Goal: Information Seeking & Learning: Check status

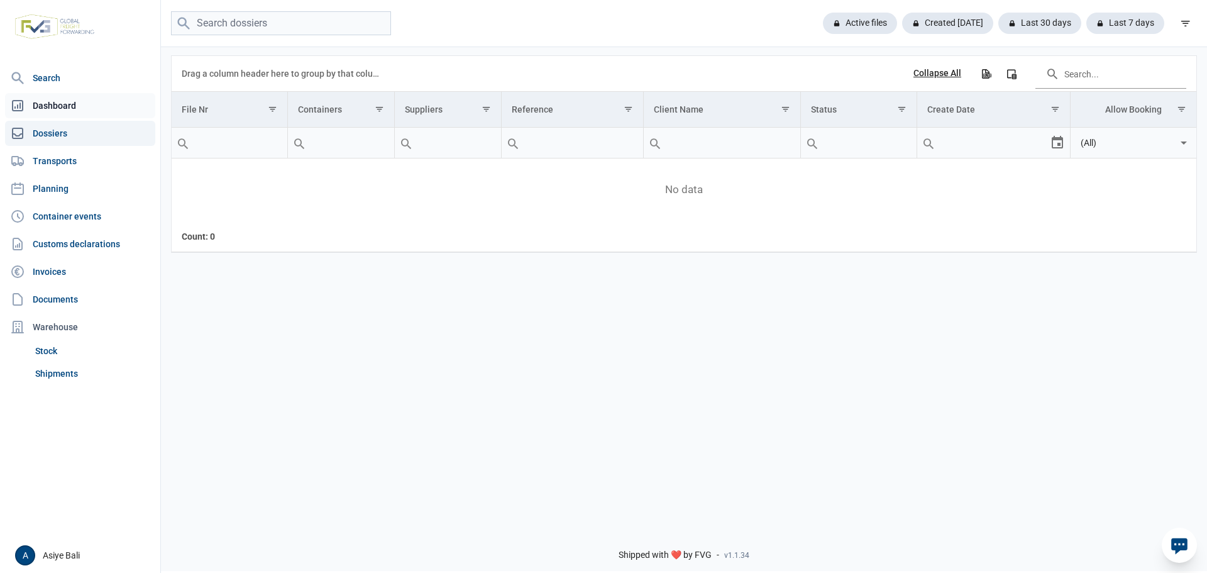
click at [60, 106] on link "Dashboard" at bounding box center [80, 105] width 150 height 25
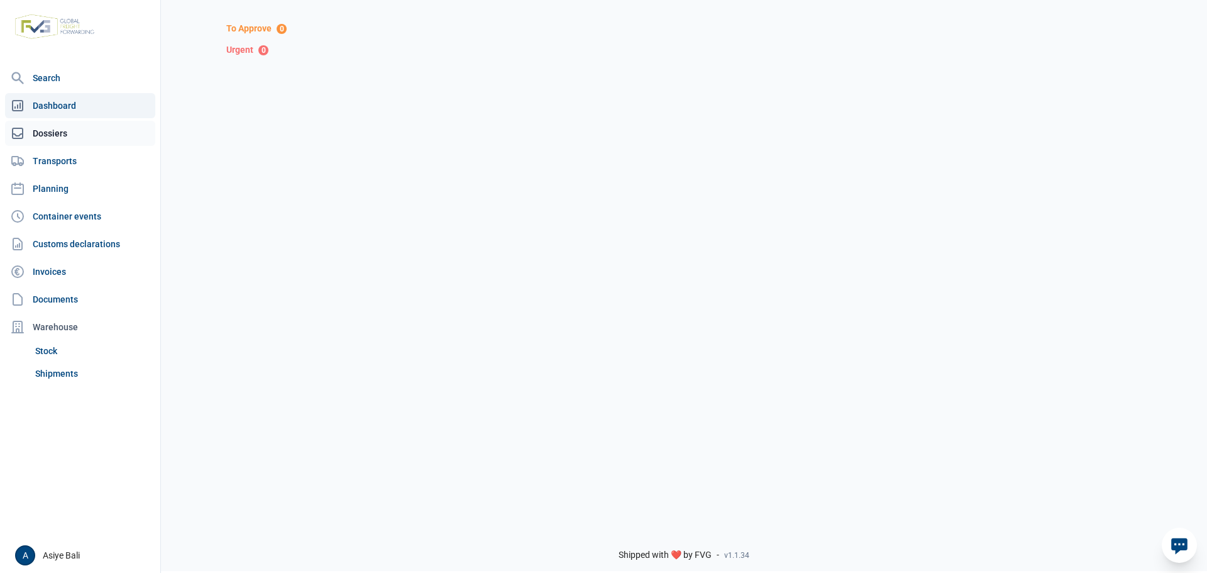
click at [57, 138] on link "Dossiers" at bounding box center [80, 133] width 150 height 25
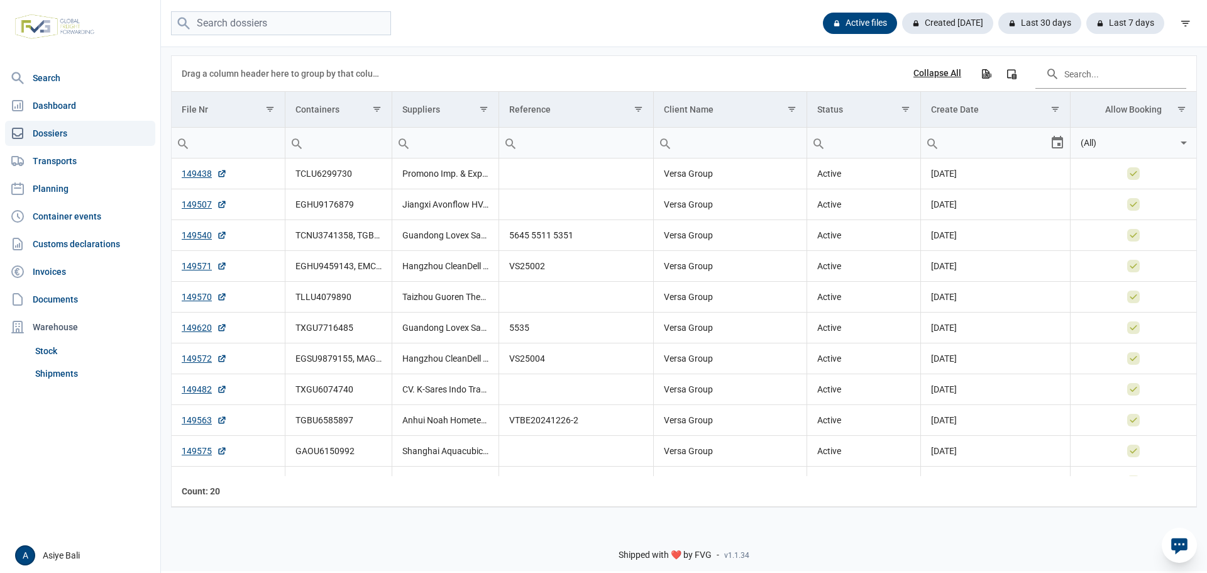
click at [944, 74] on div "Collapse All" at bounding box center [937, 73] width 48 height 11
click at [944, 74] on div "Expand All" at bounding box center [940, 73] width 42 height 11
click at [944, 74] on div "Collapse All" at bounding box center [937, 73] width 48 height 11
click at [944, 74] on div "Expand All" at bounding box center [940, 73] width 42 height 11
click at [991, 79] on div "Export all data to Excel" at bounding box center [985, 73] width 23 height 23
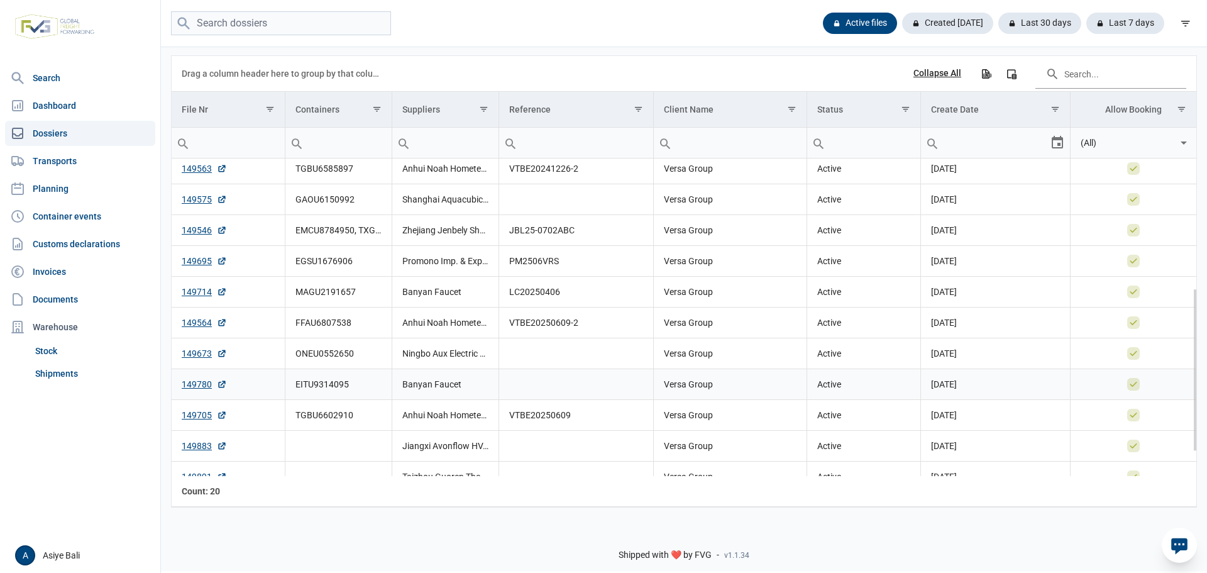
scroll to position [299, 0]
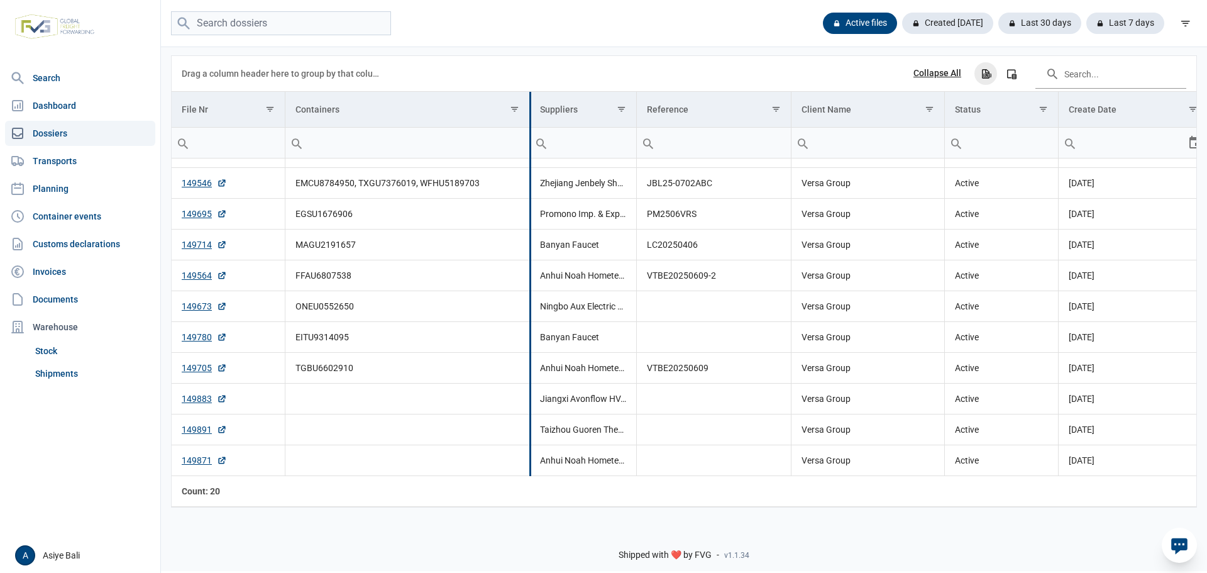
drag, startPoint x: 390, startPoint y: 109, endPoint x: 528, endPoint y: 124, distance: 138.5
click at [528, 124] on div "Data grid with 20 rows and 8 columns Drag a column header here to group by that…" at bounding box center [684, 281] width 1025 height 451
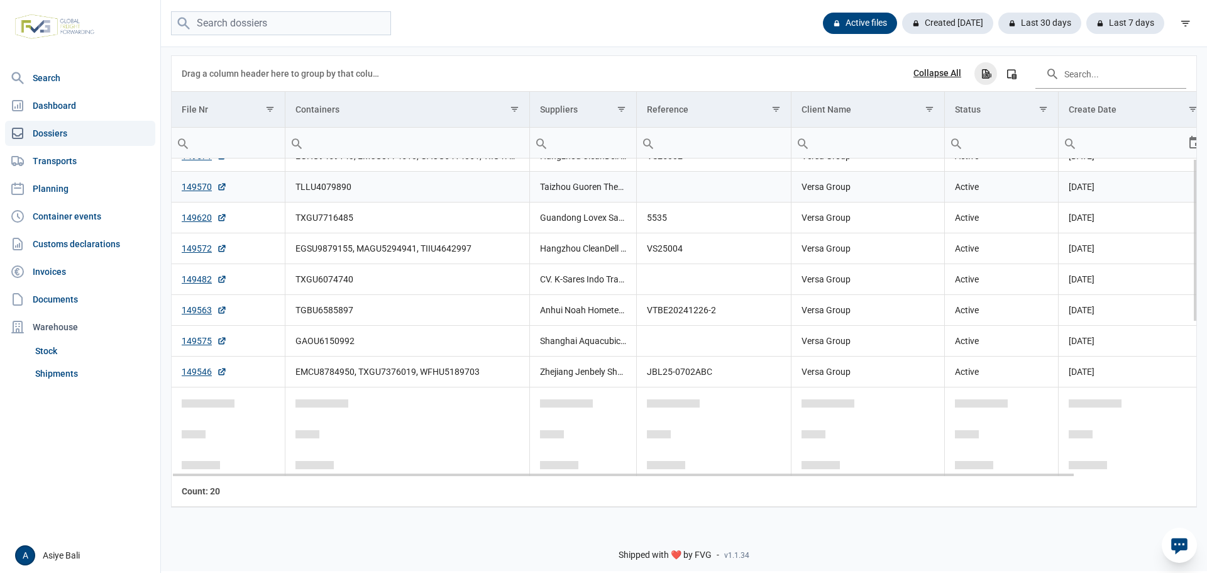
scroll to position [0, 0]
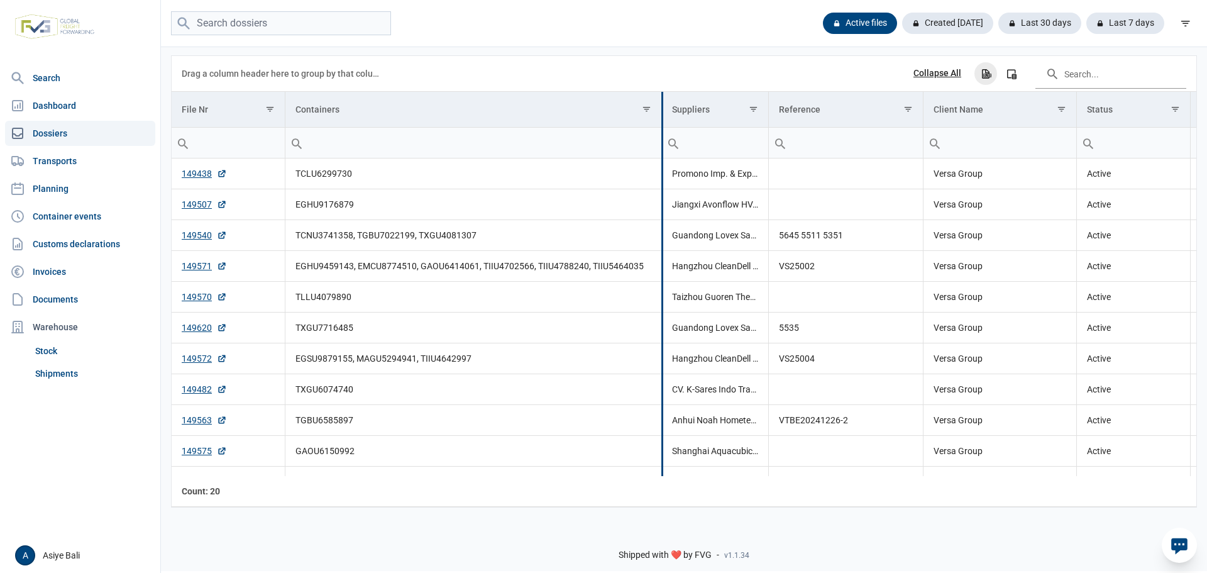
drag, startPoint x: 529, startPoint y: 103, endPoint x: 661, endPoint y: 136, distance: 136.0
click at [661, 136] on div "Data grid with 20 rows and 8 columns Drag a column header here to group by that…" at bounding box center [684, 281] width 1025 height 451
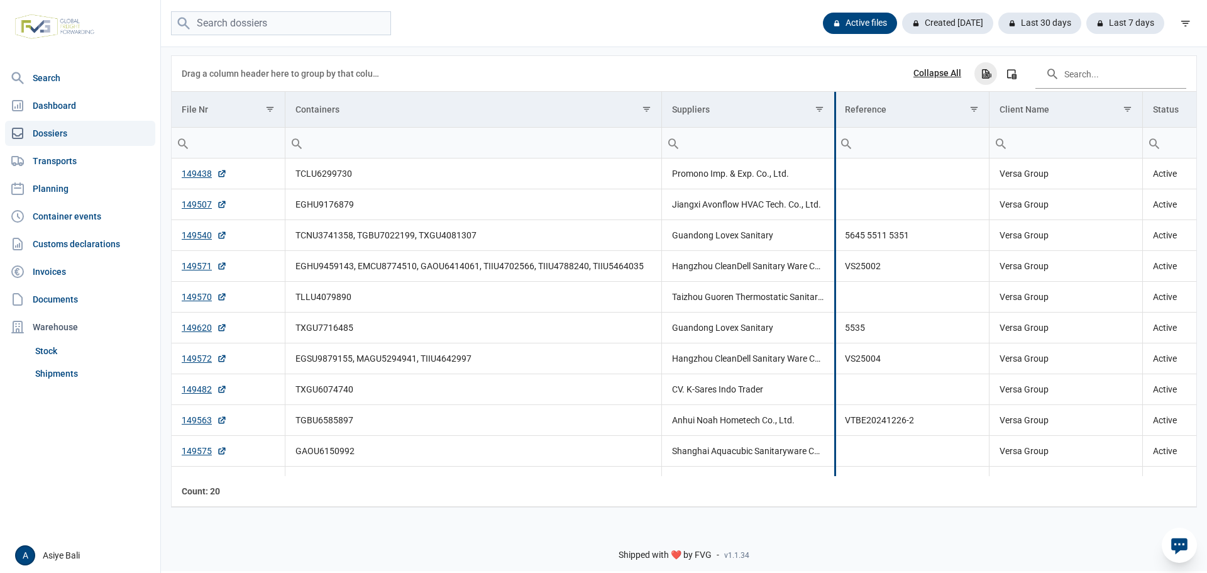
drag, startPoint x: 768, startPoint y: 106, endPoint x: 834, endPoint y: 125, distance: 68.8
click at [834, 125] on div "Data grid with 20 rows and 8 columns Drag a column header here to group by that…" at bounding box center [684, 281] width 1025 height 451
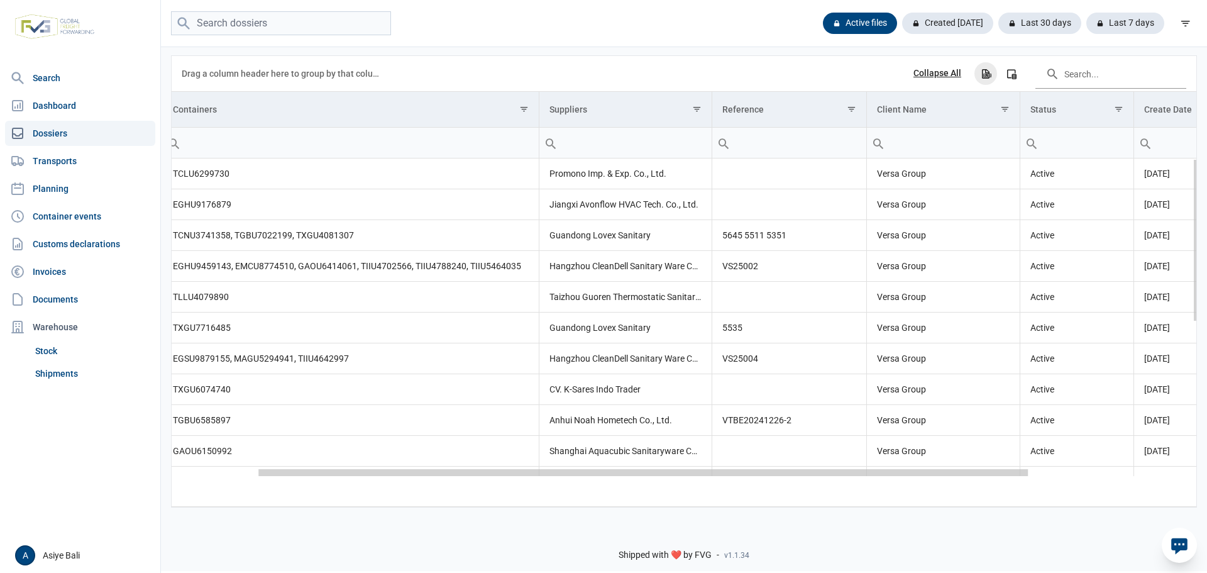
scroll to position [0, 114]
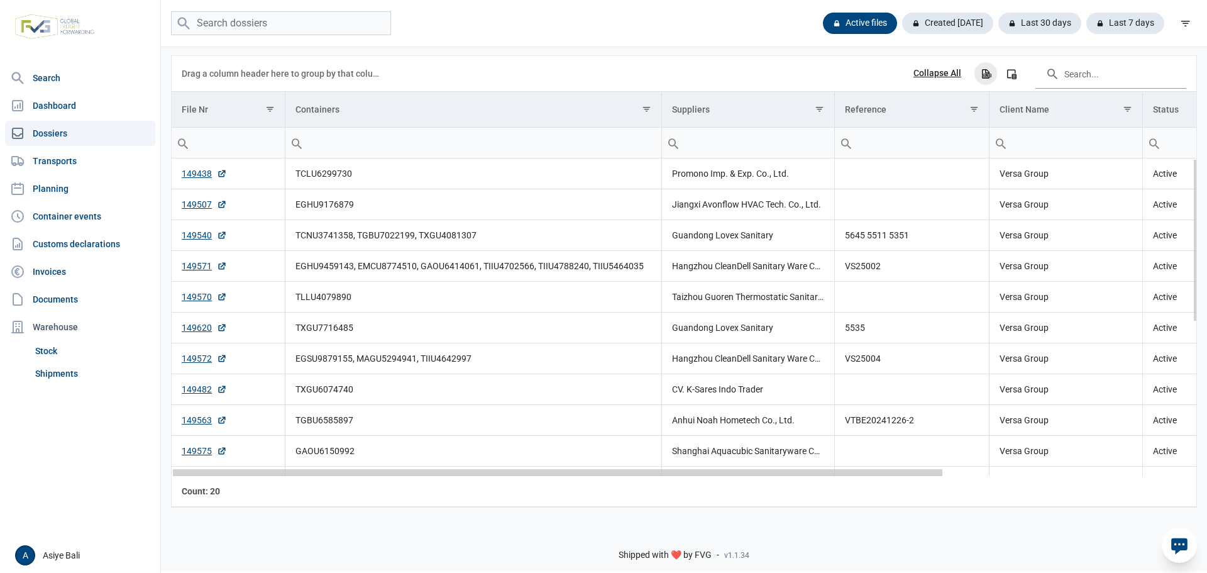
drag, startPoint x: 717, startPoint y: 475, endPoint x: 649, endPoint y: 468, distance: 67.6
click at [649, 468] on body "For evaluation purposes only. Redistribution prohibited. Please register an exi…" at bounding box center [603, 264] width 1207 height 573
click at [200, 178] on link "149438" at bounding box center [204, 173] width 45 height 13
click at [195, 206] on link "149507" at bounding box center [204, 204] width 45 height 13
click at [198, 240] on link "149540" at bounding box center [204, 235] width 45 height 13
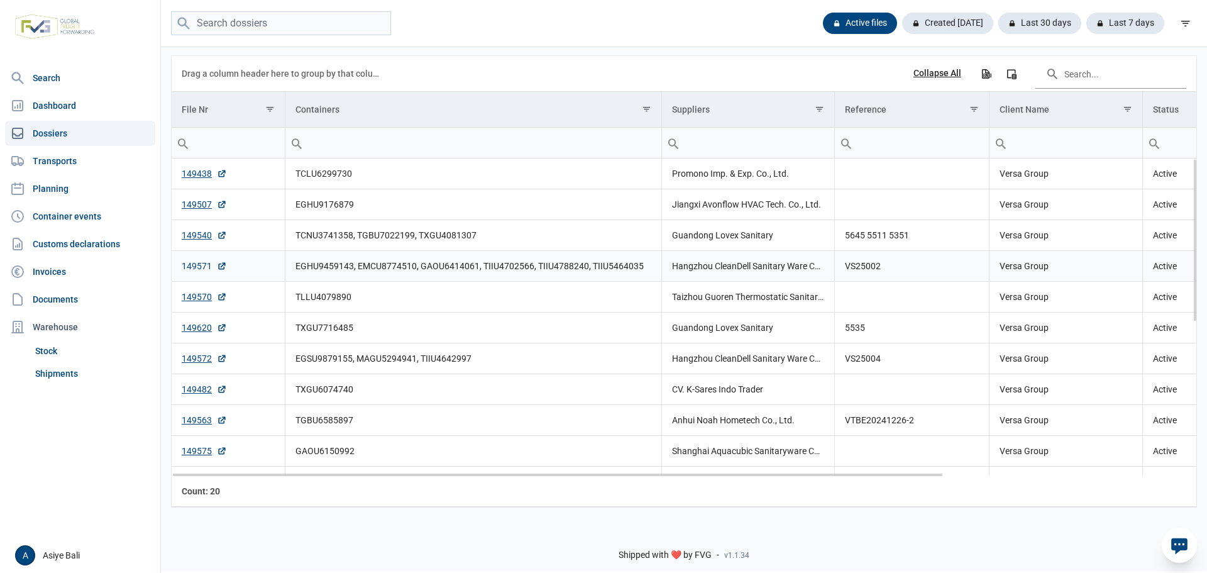
click at [192, 267] on link "149571" at bounding box center [204, 266] width 45 height 13
click at [194, 295] on link "149570" at bounding box center [204, 296] width 45 height 13
click at [191, 326] on link "149620" at bounding box center [204, 327] width 45 height 13
click at [199, 365] on link "149572" at bounding box center [204, 358] width 45 height 13
click at [197, 391] on link "149482" at bounding box center [204, 389] width 45 height 13
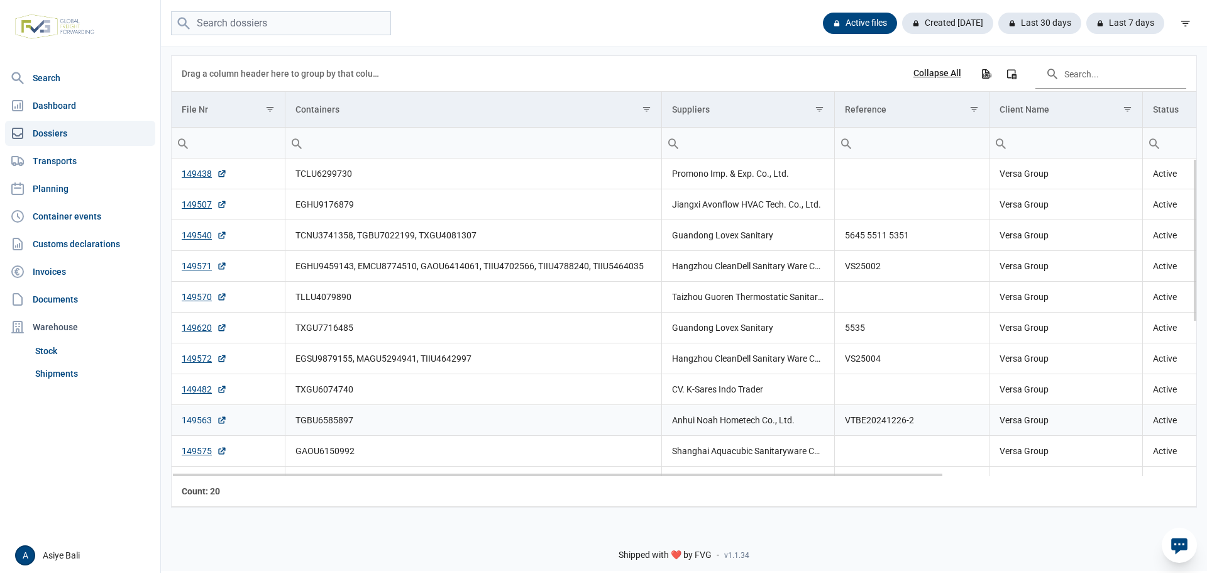
click at [199, 420] on link "149563" at bounding box center [204, 420] width 45 height 13
click at [201, 448] on link "149575" at bounding box center [204, 450] width 45 height 13
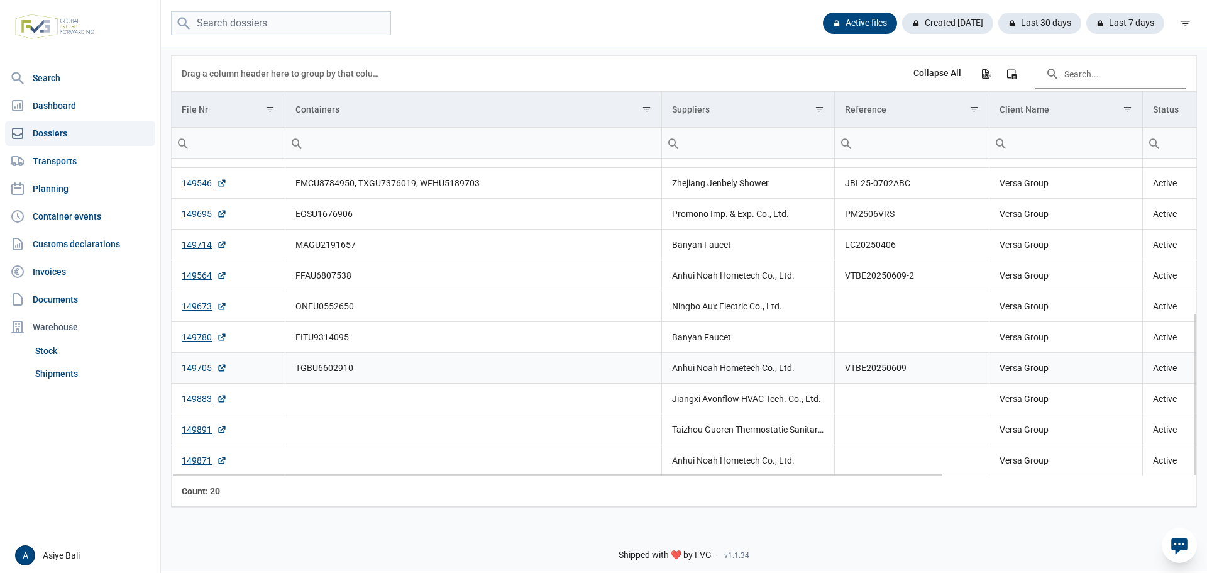
scroll to position [236, 0]
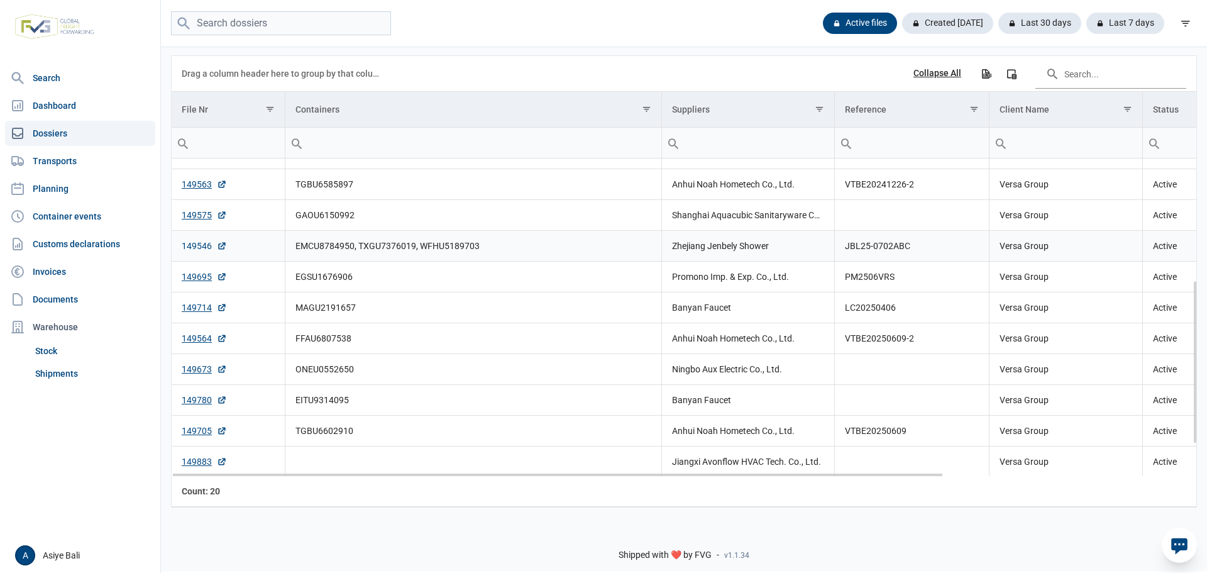
click at [199, 246] on link "149546" at bounding box center [204, 246] width 45 height 13
click at [193, 275] on link "149695" at bounding box center [204, 276] width 45 height 13
click at [202, 311] on link "149714" at bounding box center [204, 307] width 45 height 13
click at [202, 336] on link "149564" at bounding box center [204, 338] width 45 height 13
click at [201, 339] on link "149564" at bounding box center [204, 338] width 45 height 13
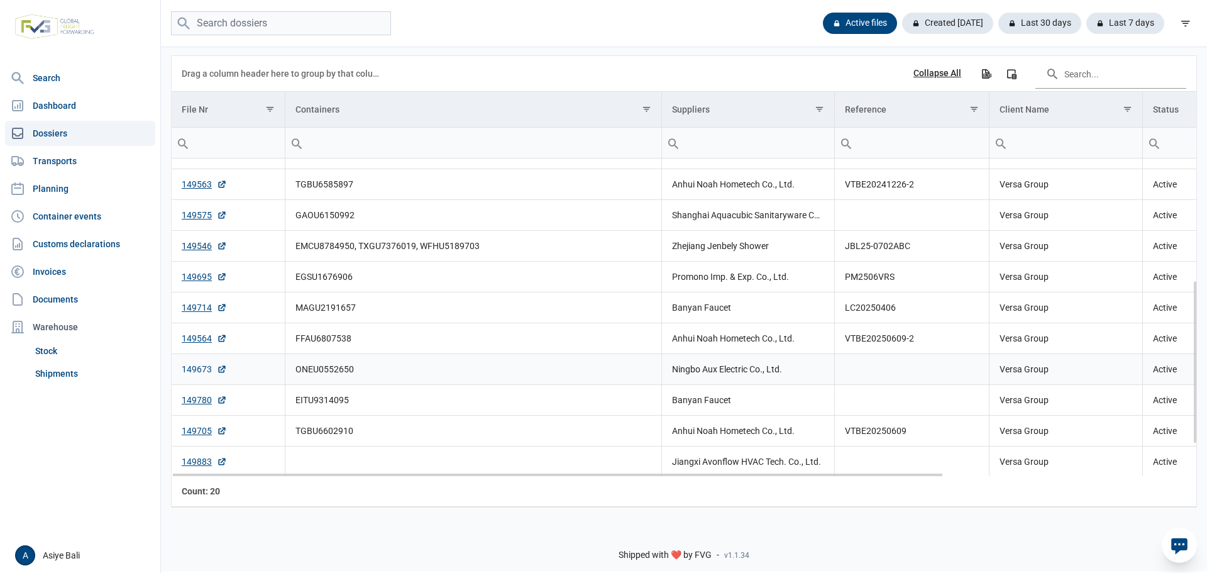
click at [196, 372] on link "149673" at bounding box center [204, 369] width 45 height 13
click at [192, 401] on link "149780" at bounding box center [204, 400] width 45 height 13
click at [202, 433] on link "149705" at bounding box center [204, 430] width 45 height 13
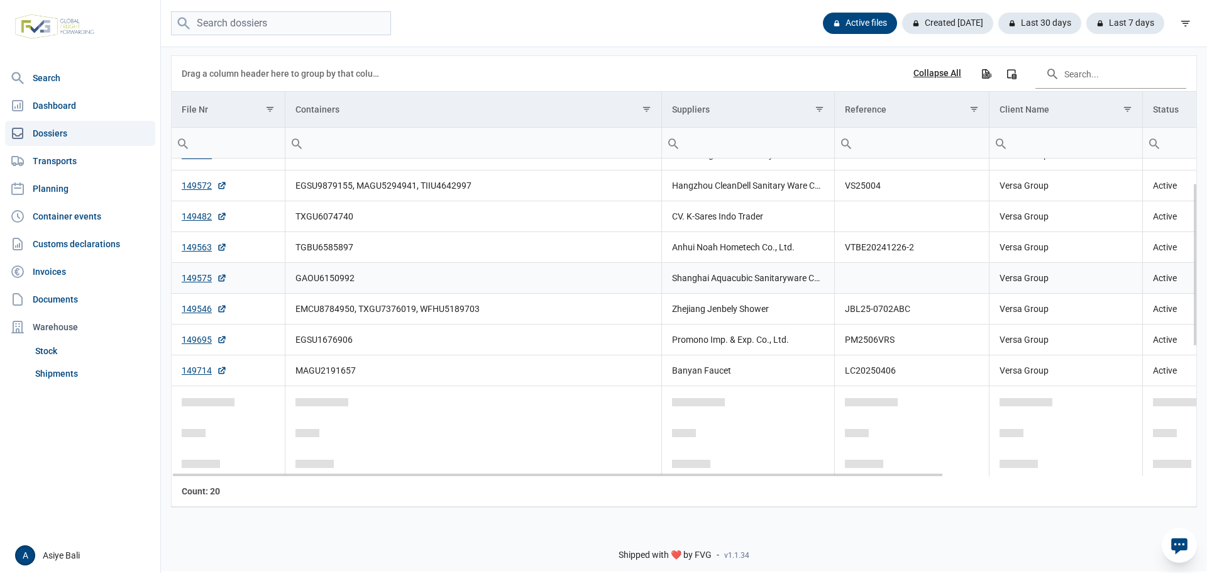
scroll to position [0, 0]
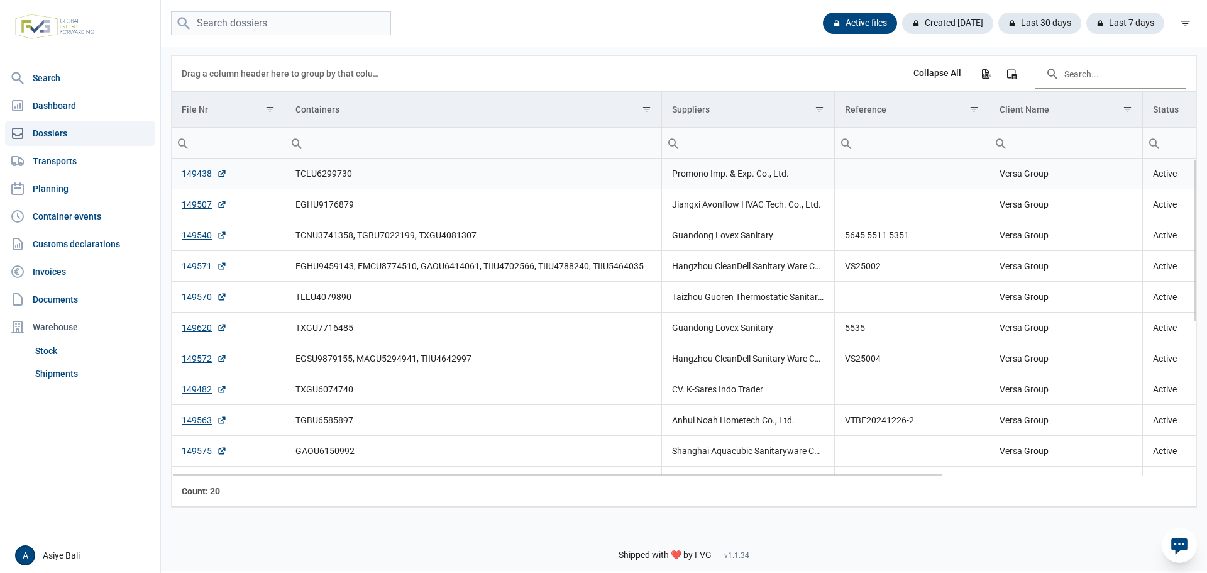
click at [198, 176] on link "149438" at bounding box center [204, 173] width 45 height 13
click at [199, 207] on link "149507" at bounding box center [204, 204] width 45 height 13
click at [196, 236] on link "149540" at bounding box center [204, 235] width 45 height 13
click at [195, 263] on link "149571" at bounding box center [204, 266] width 45 height 13
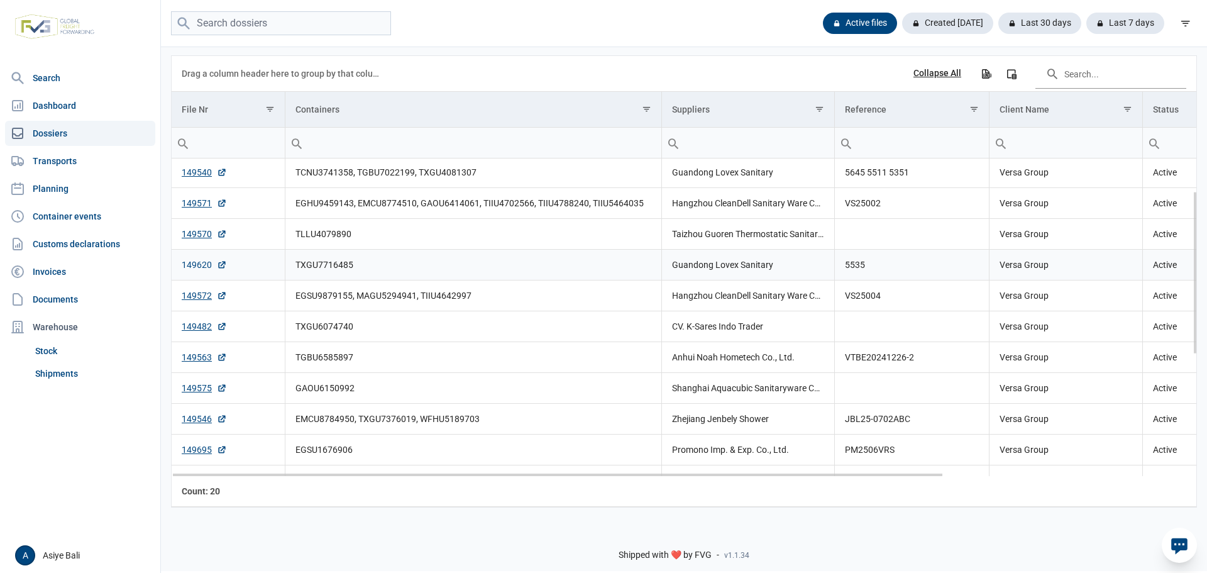
click at [196, 267] on link "149620" at bounding box center [204, 264] width 45 height 13
click at [185, 324] on link "149482" at bounding box center [204, 326] width 45 height 13
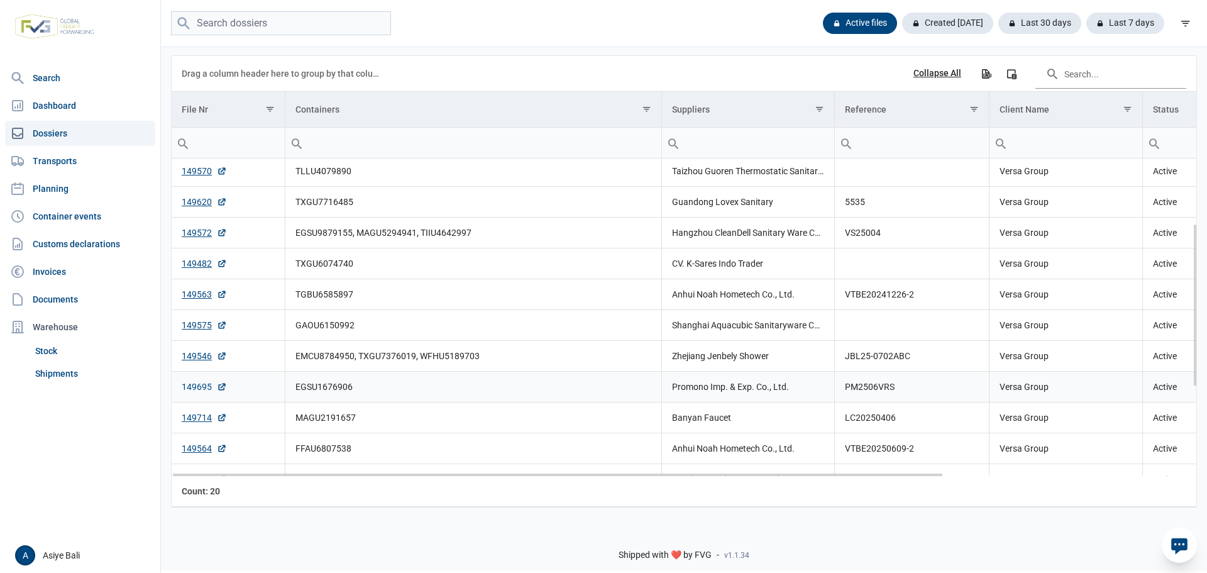
click at [196, 389] on link "149695" at bounding box center [204, 386] width 45 height 13
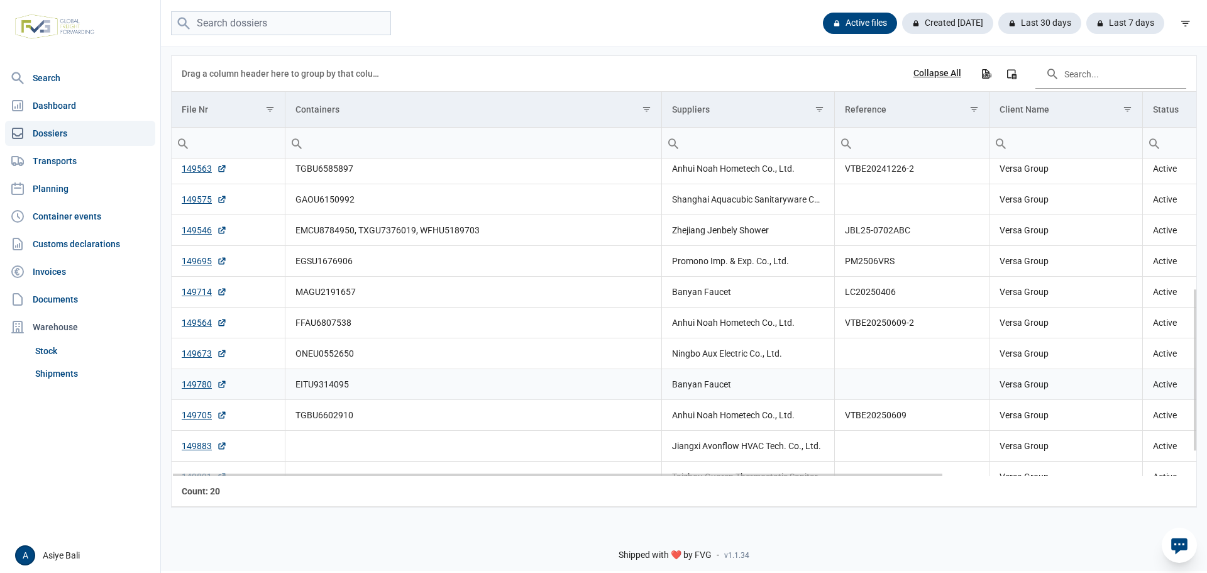
scroll to position [299, 0]
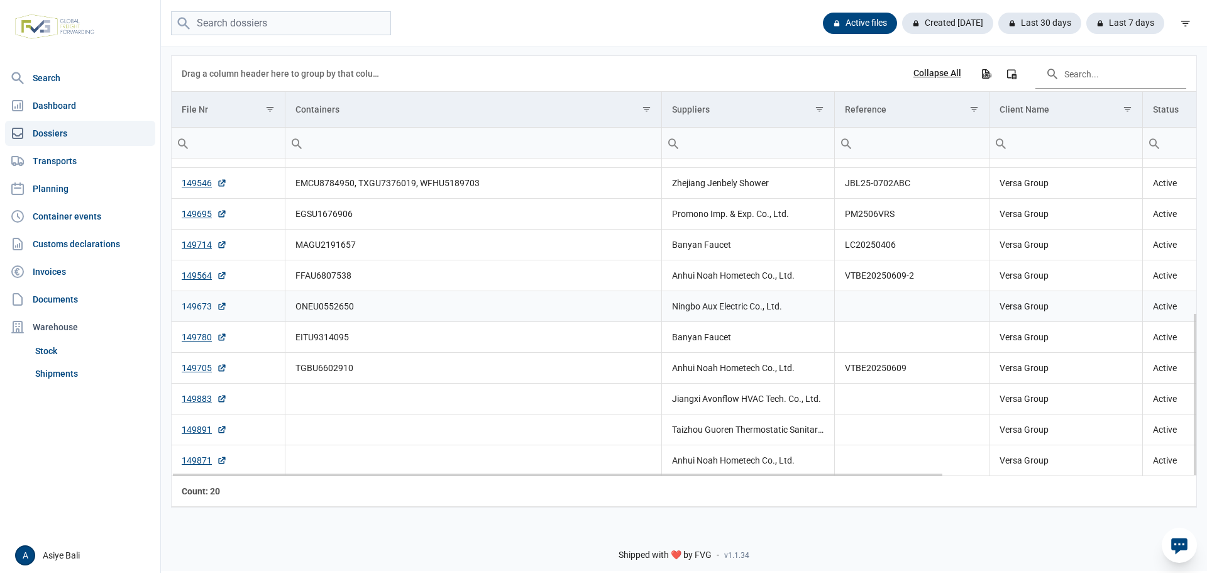
click at [192, 302] on link "149673" at bounding box center [204, 306] width 45 height 13
click at [203, 305] on link "149673" at bounding box center [204, 306] width 45 height 13
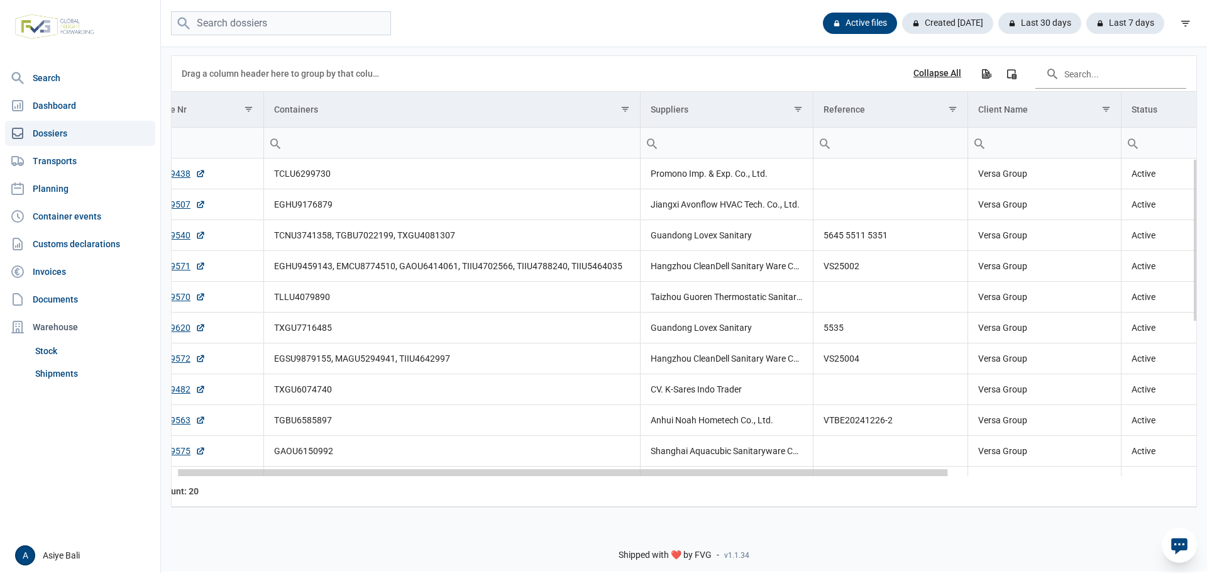
scroll to position [0, 0]
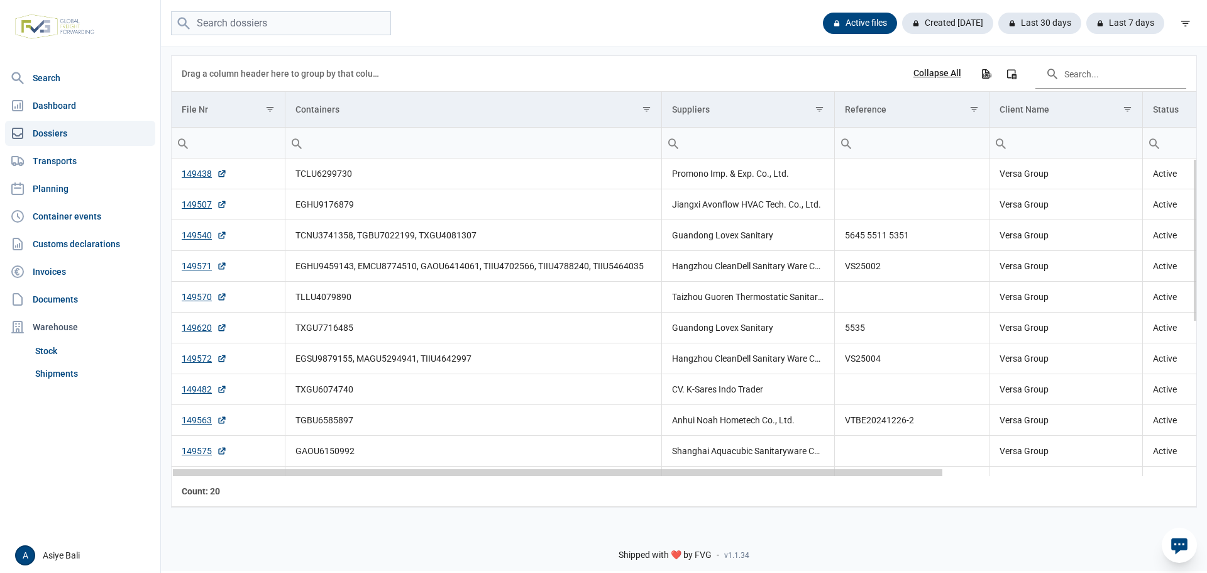
drag, startPoint x: 585, startPoint y: 475, endPoint x: 544, endPoint y: 446, distance: 50.9
click at [544, 446] on body "For evaluation purposes only. Redistribution prohibited. Please register an exi…" at bounding box center [603, 264] width 1207 height 573
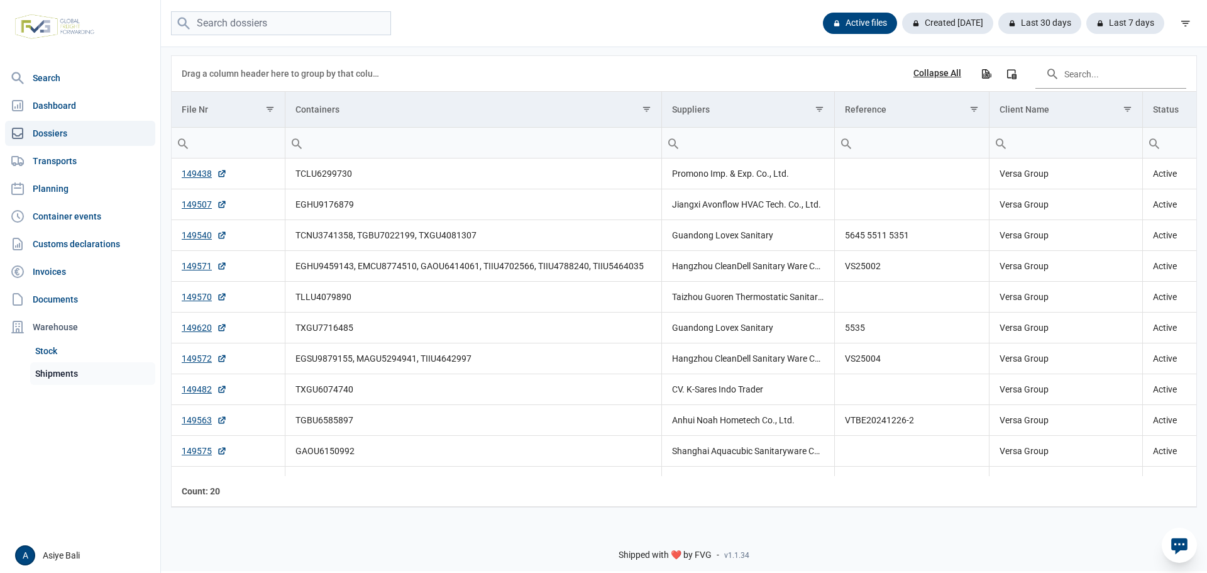
click at [63, 372] on link "Shipments" at bounding box center [92, 373] width 125 height 23
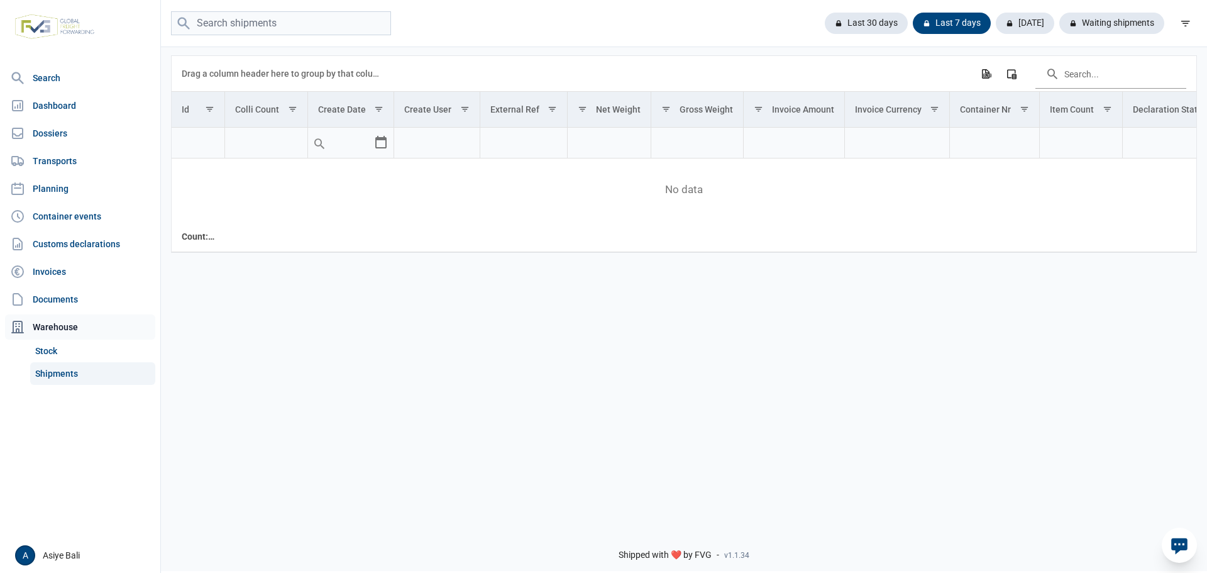
click at [56, 333] on div "Warehouse" at bounding box center [80, 326] width 150 height 25
click at [56, 299] on link "Documents" at bounding box center [80, 299] width 150 height 25
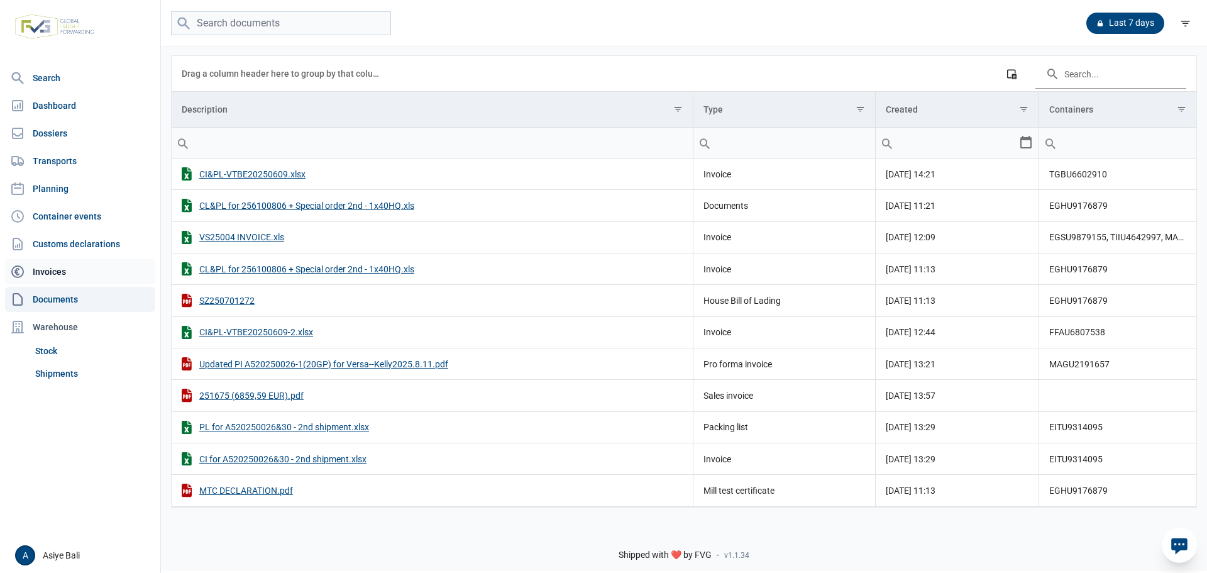
click at [51, 267] on link "Invoices" at bounding box center [80, 271] width 150 height 25
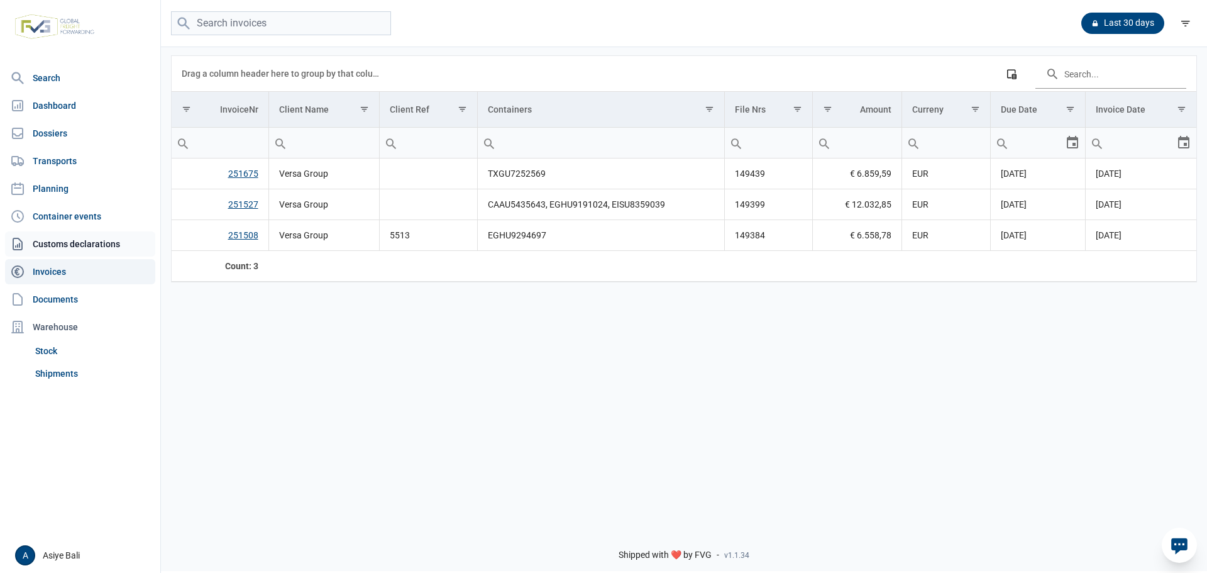
click at [75, 239] on link "Customs declarations" at bounding box center [80, 243] width 150 height 25
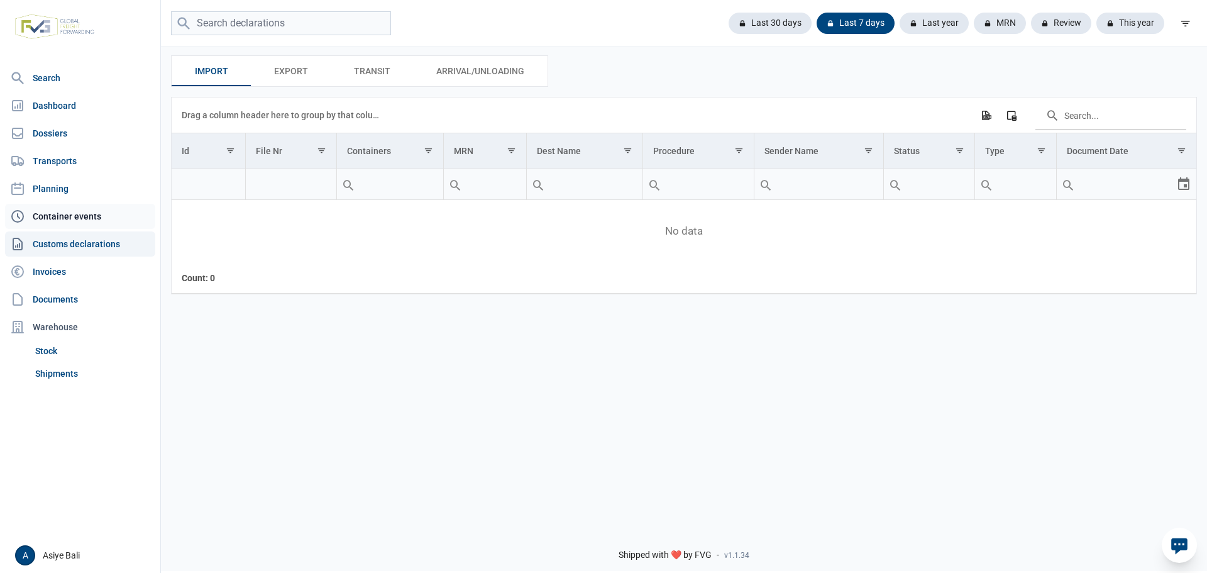
click at [62, 211] on link "Container events" at bounding box center [80, 216] width 150 height 25
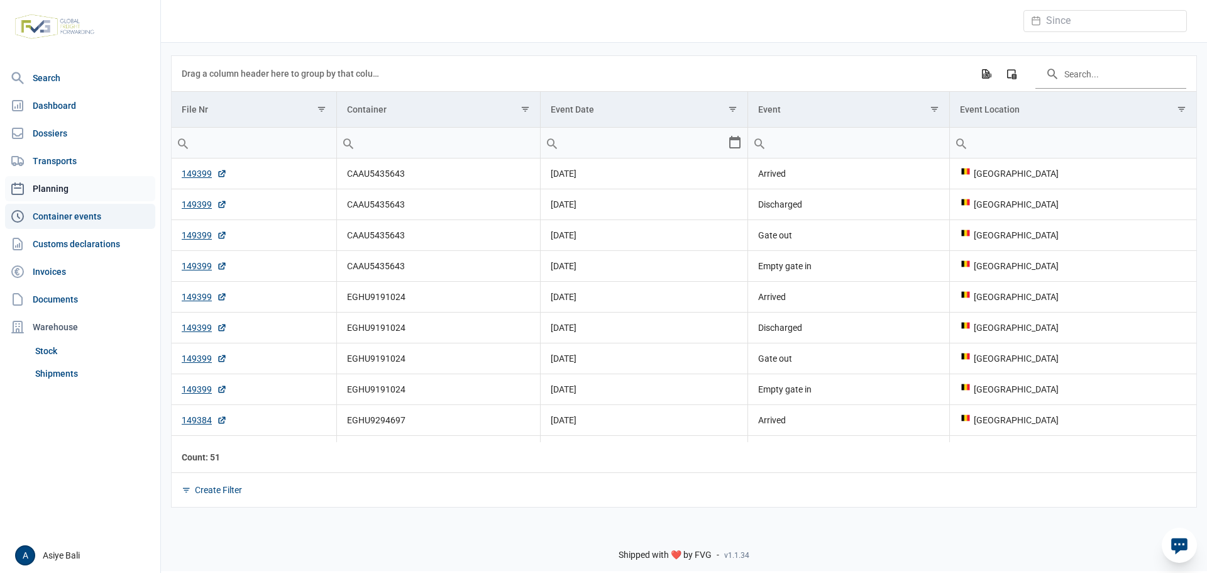
click at [51, 187] on link "Planning" at bounding box center [80, 188] width 150 height 25
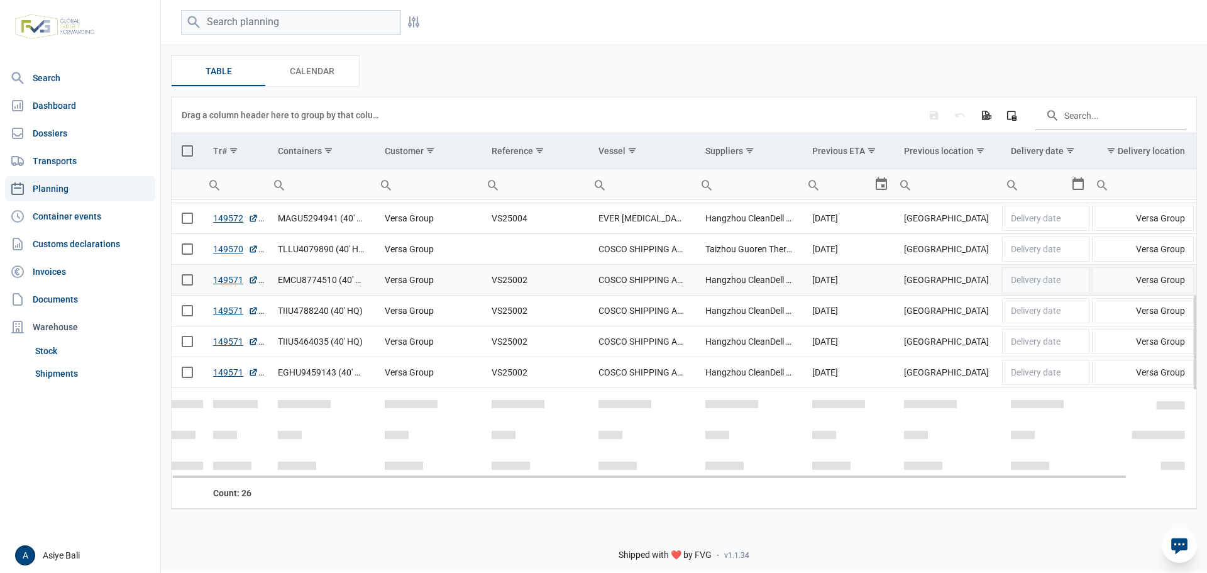
scroll to position [209, 0]
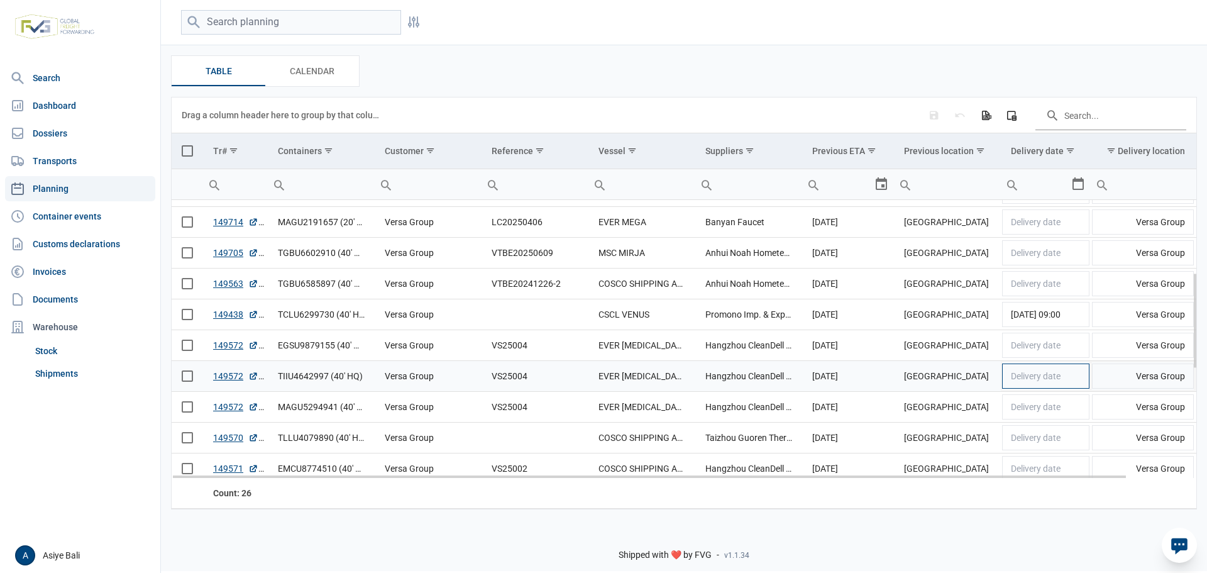
click at [1077, 385] on td "Delivery date" at bounding box center [1046, 375] width 90 height 31
click at [1103, 523] on div "Shipped with ❤️ by FVG - v1.1.34" at bounding box center [684, 543] width 1046 height 53
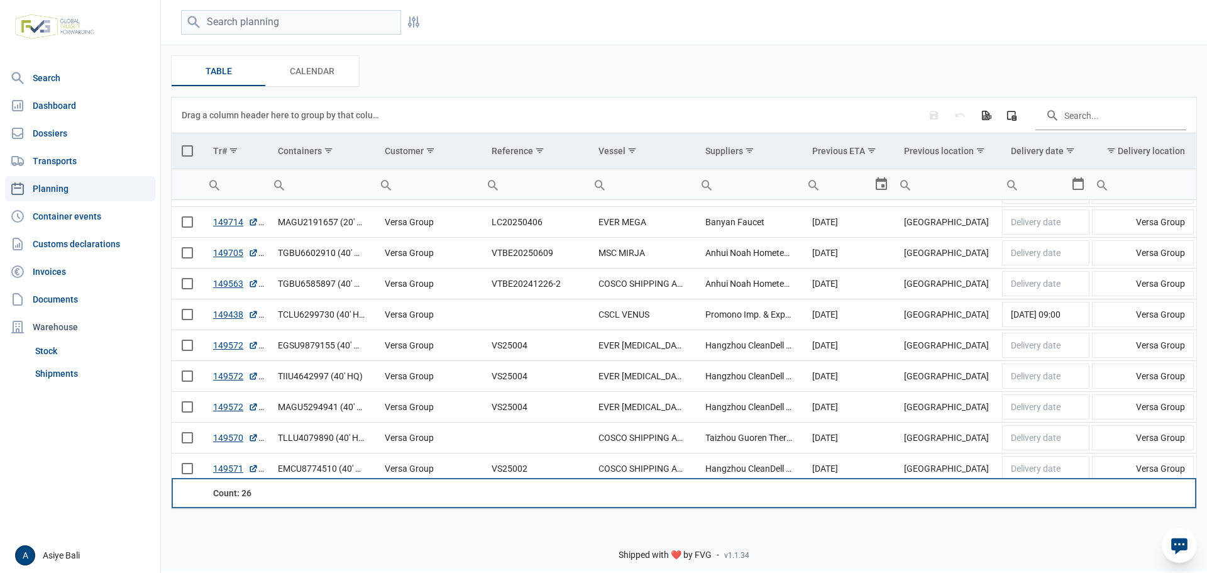
drag, startPoint x: 1049, startPoint y: 480, endPoint x: 1206, endPoint y: 490, distance: 157.5
click at [1206, 490] on div "Table Table Calendar Calendar Data grid with 26 rows and 11 columns Drag a colu…" at bounding box center [684, 282] width 1046 height 474
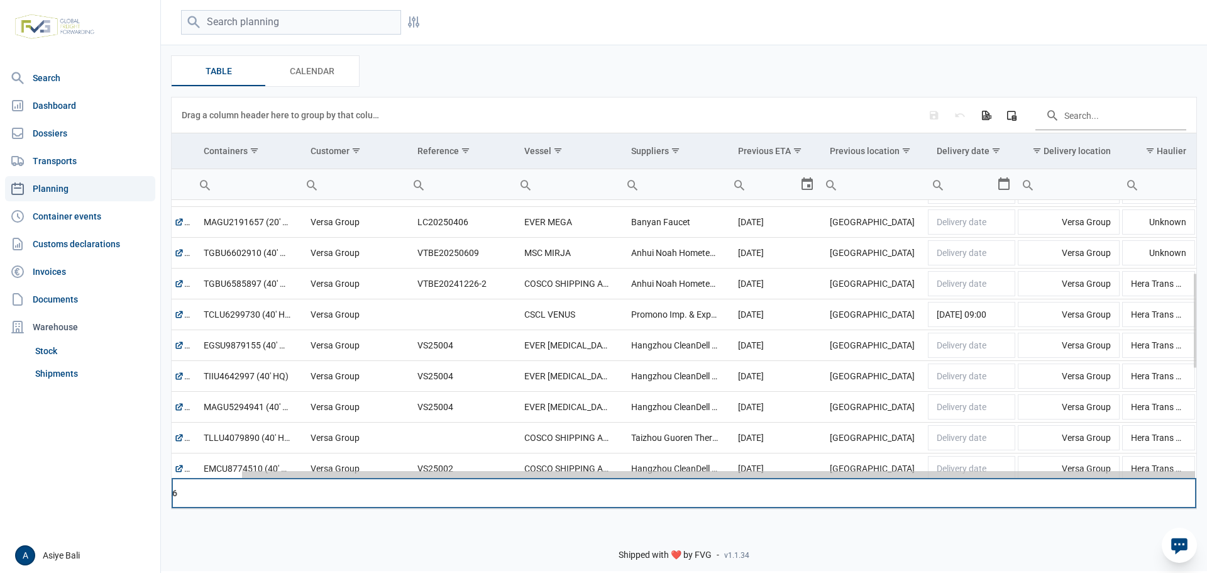
scroll to position [0, 0]
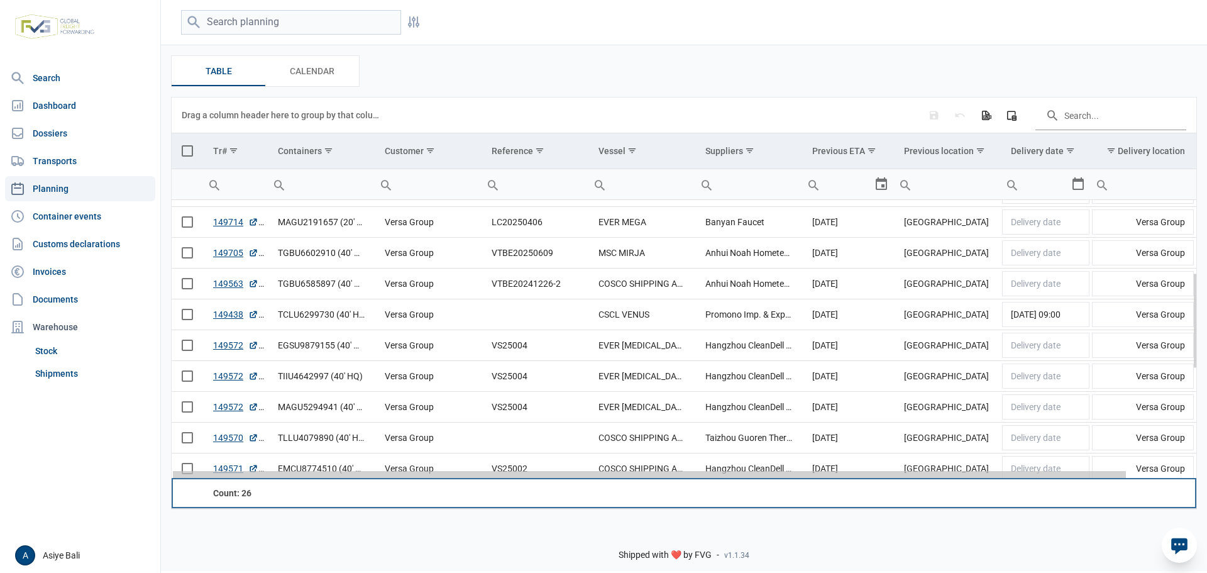
drag, startPoint x: 1107, startPoint y: 477, endPoint x: 1099, endPoint y: 483, distance: 9.8
click at [1099, 483] on body "For evaluation purposes only. Redistribution prohibited. Please register an exi…" at bounding box center [603, 264] width 1207 height 573
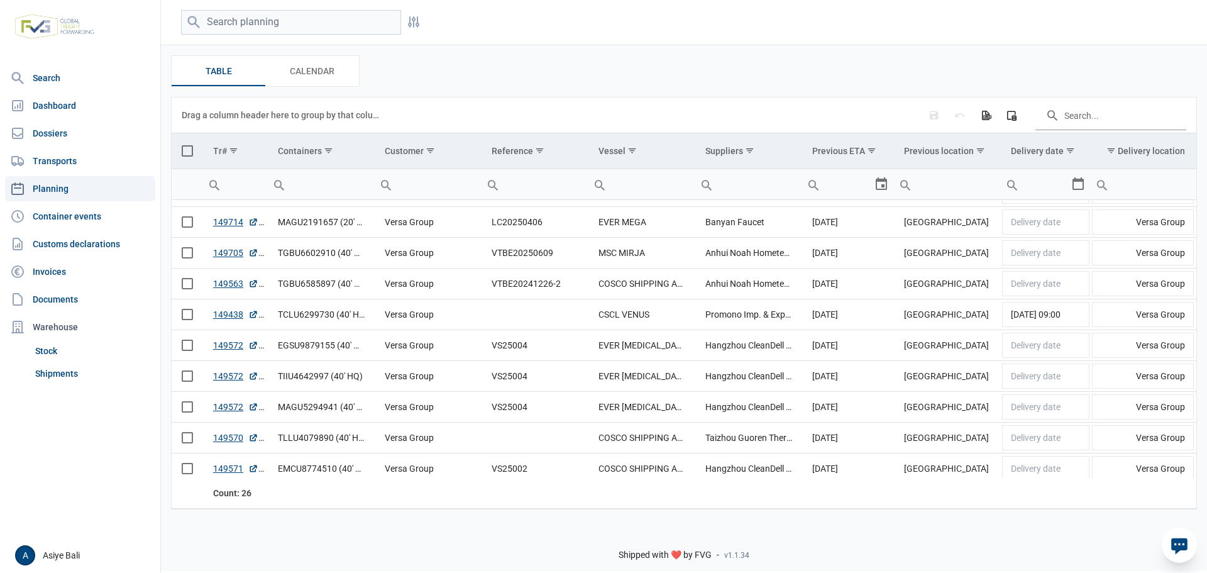
click at [914, 565] on div "Shipped with ❤️ by FVG - v1.1.34" at bounding box center [684, 543] width 1046 height 53
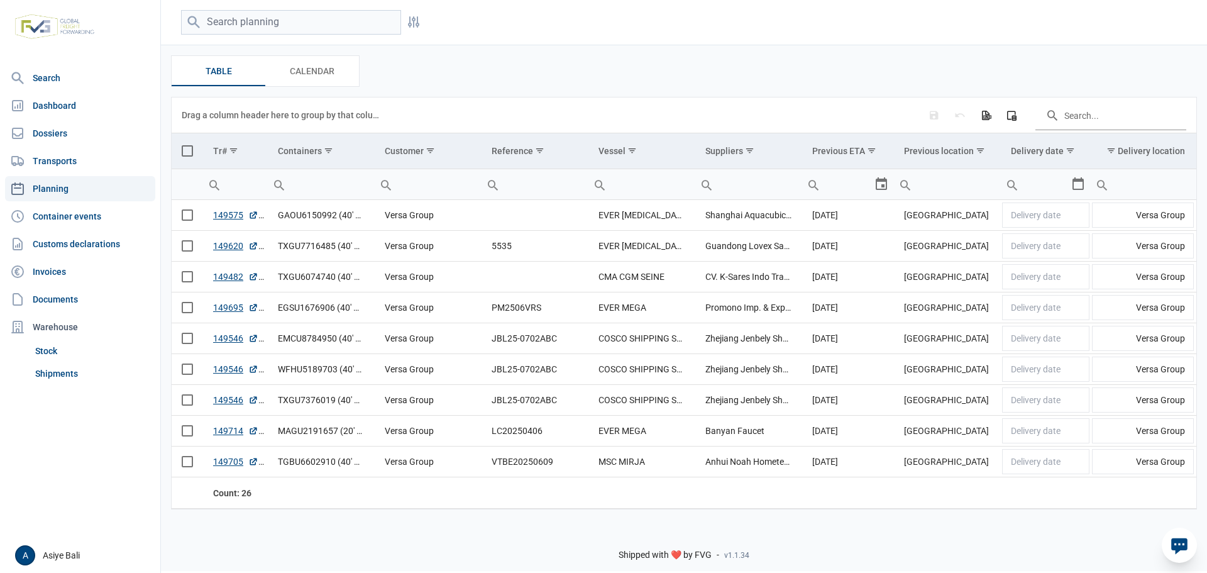
click at [883, 186] on div "Select" at bounding box center [886, 184] width 15 height 30
click at [941, 185] on input "Filter cell" at bounding box center [947, 184] width 107 height 30
click at [899, 186] on div "Search box" at bounding box center [905, 184] width 23 height 30
click at [881, 184] on div "Select" at bounding box center [886, 184] width 15 height 30
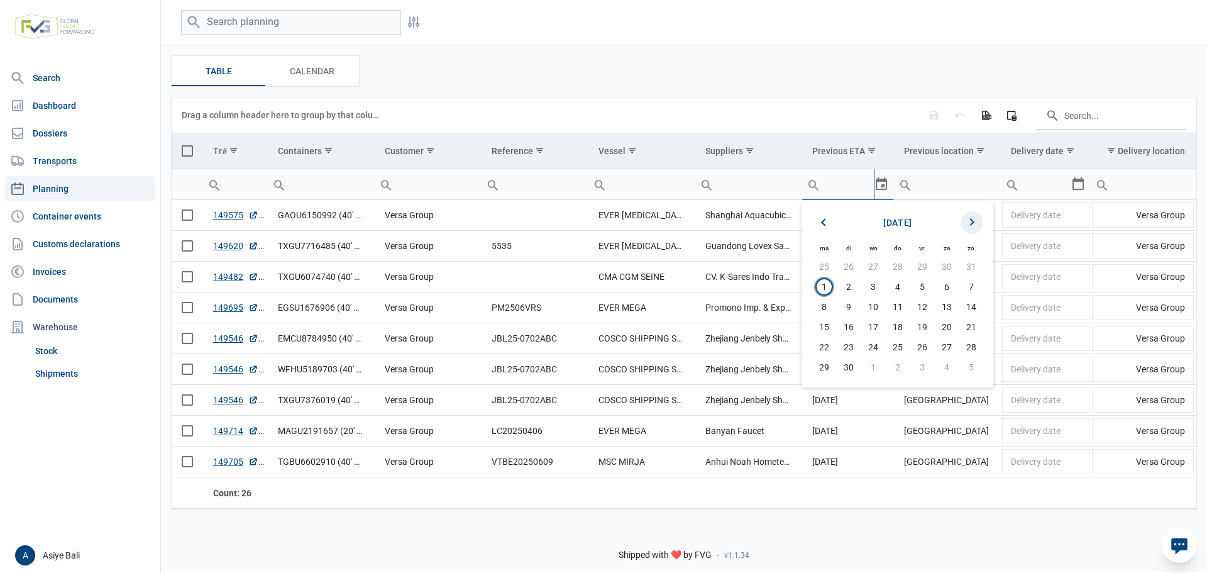
click at [970, 226] on icon "Next month" at bounding box center [971, 222] width 15 height 15
click at [871, 259] on span "1" at bounding box center [873, 267] width 18 height 18
type input "1-10-2025"
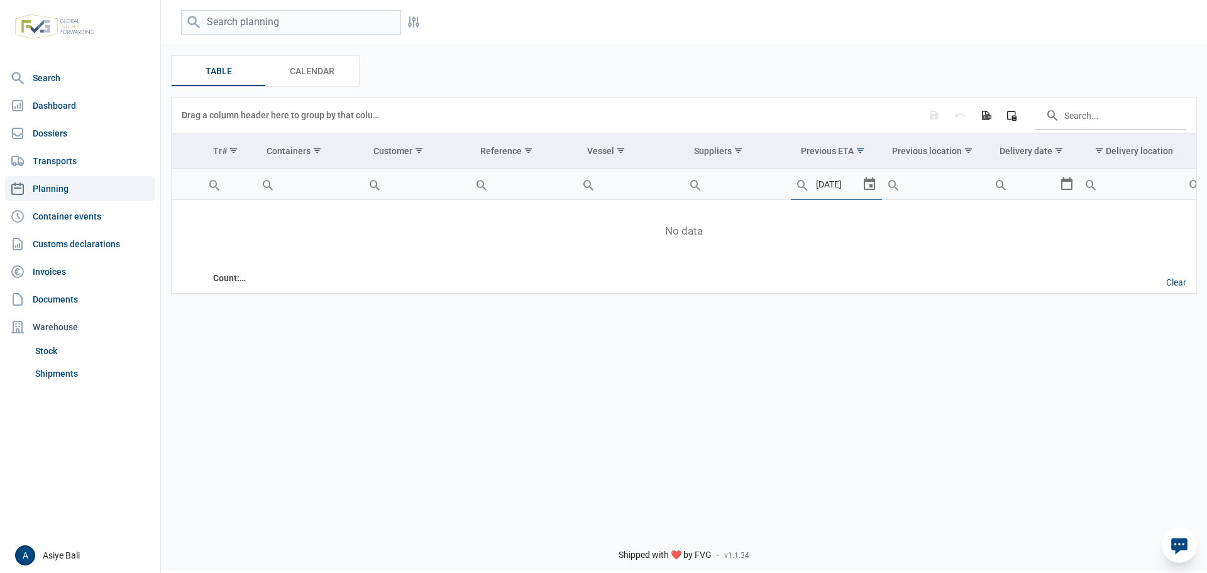
click at [873, 183] on div "Select" at bounding box center [874, 184] width 15 height 30
click at [815, 221] on icon "Previous month" at bounding box center [812, 222] width 15 height 15
click at [812, 282] on span "1" at bounding box center [813, 287] width 18 height 18
type input "1-9-2025"
click at [871, 182] on div "Select" at bounding box center [874, 184] width 15 height 30
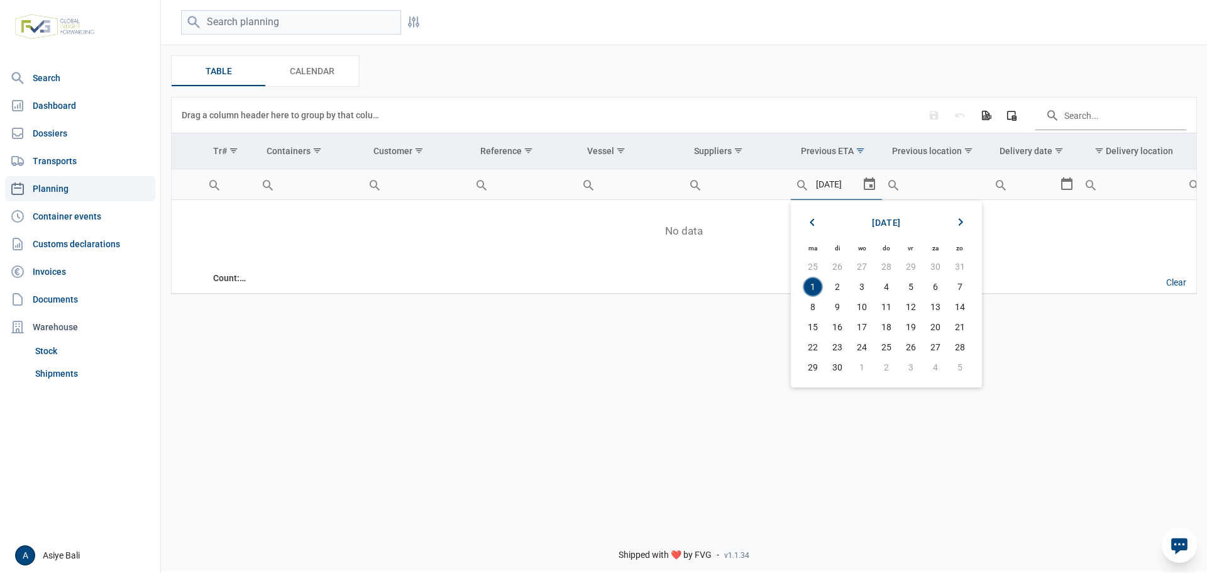
click at [867, 185] on div "Select" at bounding box center [874, 184] width 15 height 30
click at [809, 220] on icon "Previous month" at bounding box center [812, 222] width 15 height 15
click at [956, 219] on icon "Next month" at bounding box center [960, 222] width 15 height 15
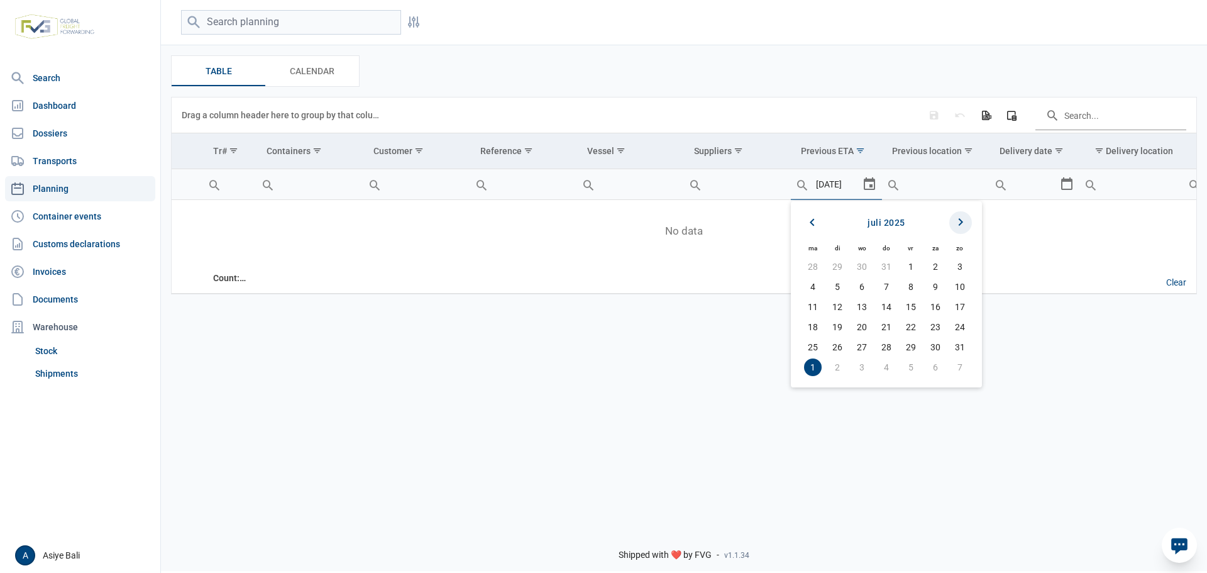
click at [956, 219] on icon "Next month" at bounding box center [960, 222] width 15 height 15
